Goal: Transaction & Acquisition: Purchase product/service

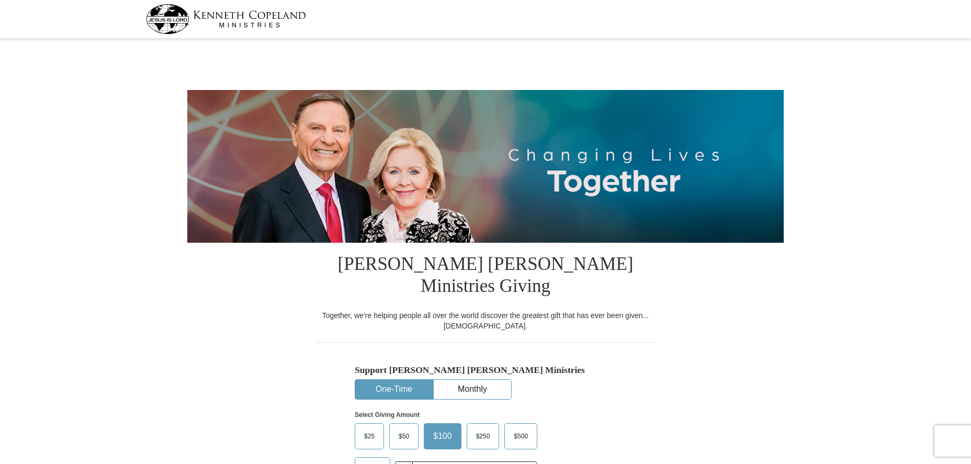
select select "IL"
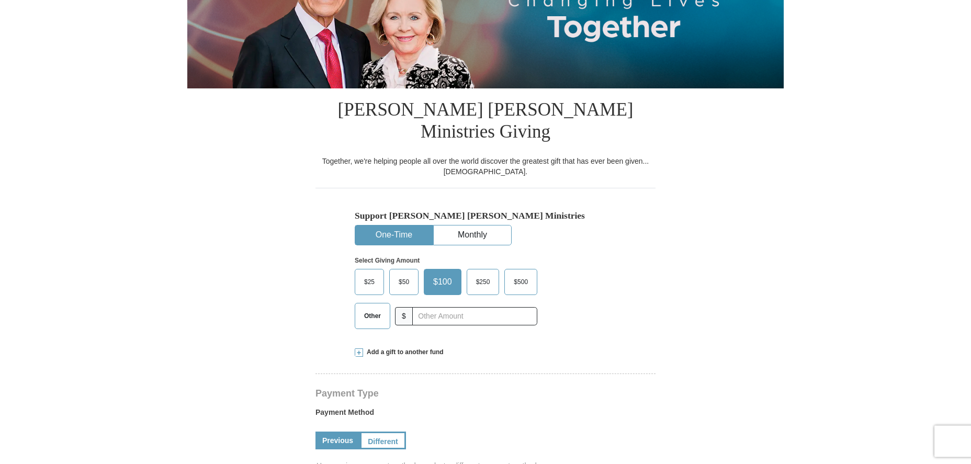
scroll to position [173, 0]
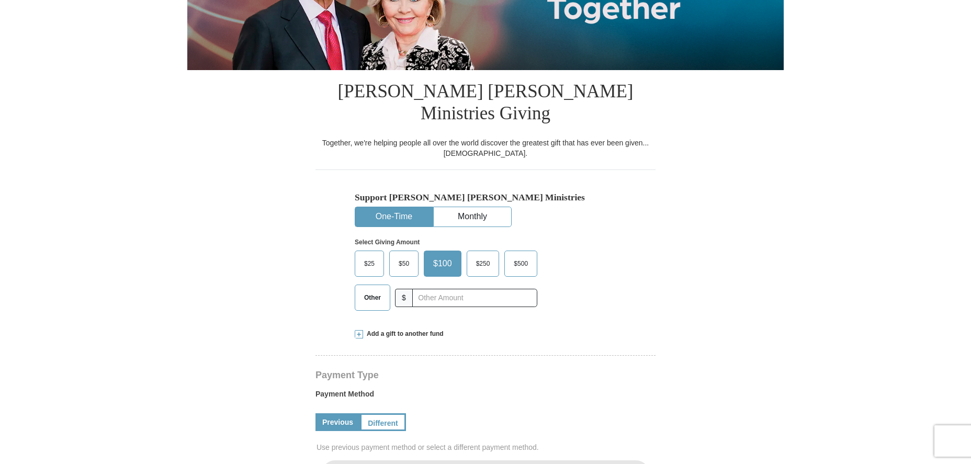
click at [406, 256] on span "$50" at bounding box center [404, 264] width 21 height 16
click at [0, 0] on input "$50" at bounding box center [0, 0] width 0 height 0
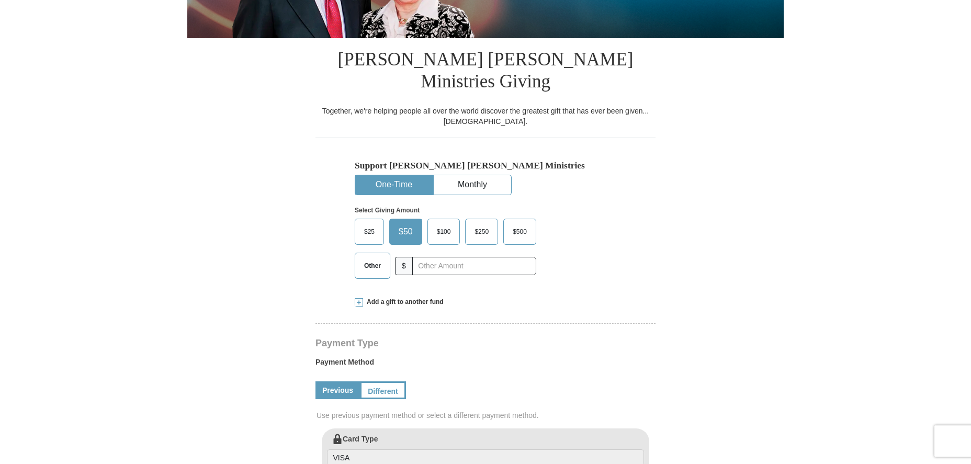
scroll to position [230, 0]
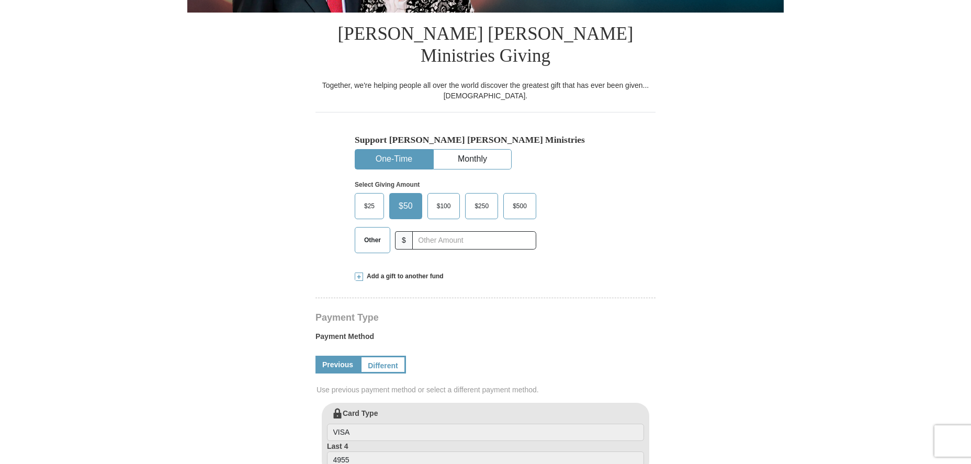
click at [399, 150] on button "One-Time" at bounding box center [393, 159] width 77 height 19
click at [358, 273] on span at bounding box center [359, 277] width 8 height 8
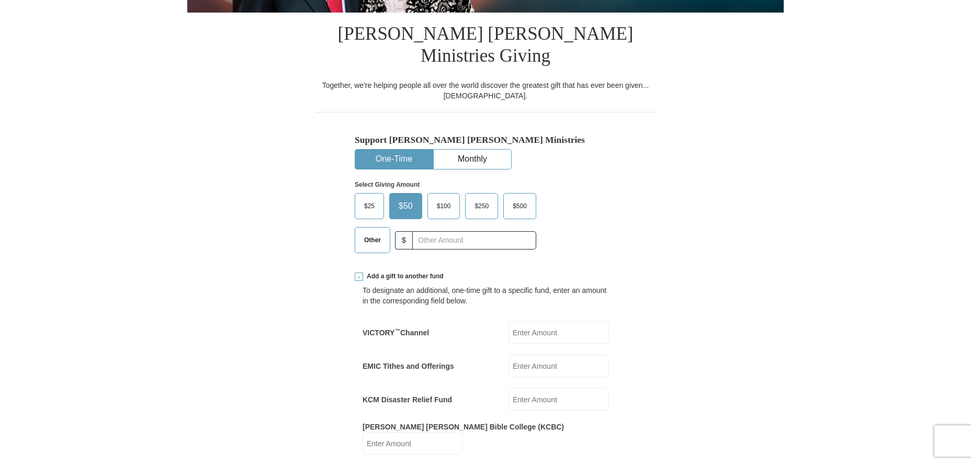
click at [358, 273] on span at bounding box center [359, 277] width 8 height 8
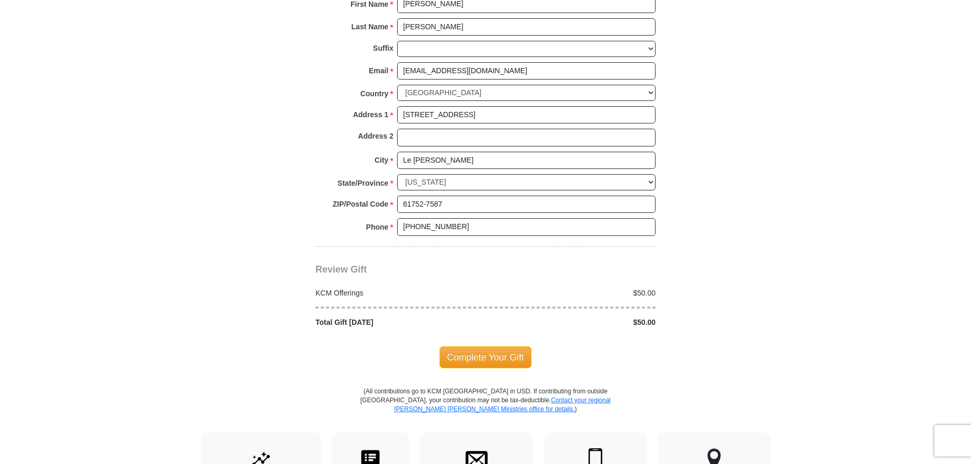
scroll to position [807, 0]
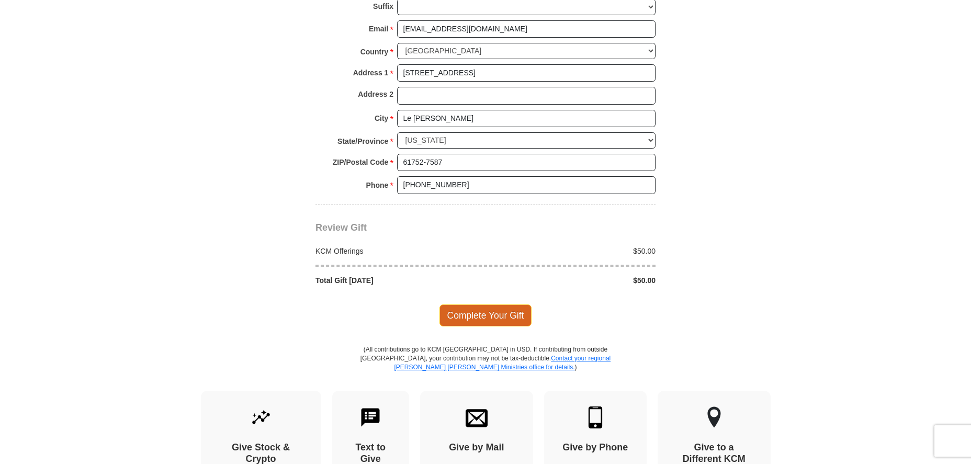
click at [498, 305] on span "Complete Your Gift" at bounding box center [486, 316] width 93 height 22
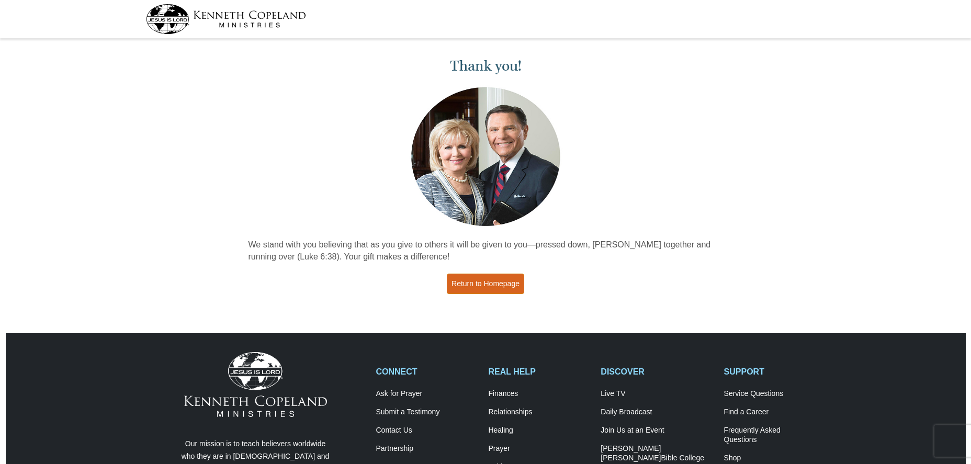
click at [501, 284] on link "Return to Homepage" at bounding box center [485, 284] width 77 height 20
